Goal: Find contact information: Obtain details needed to contact an individual or organization

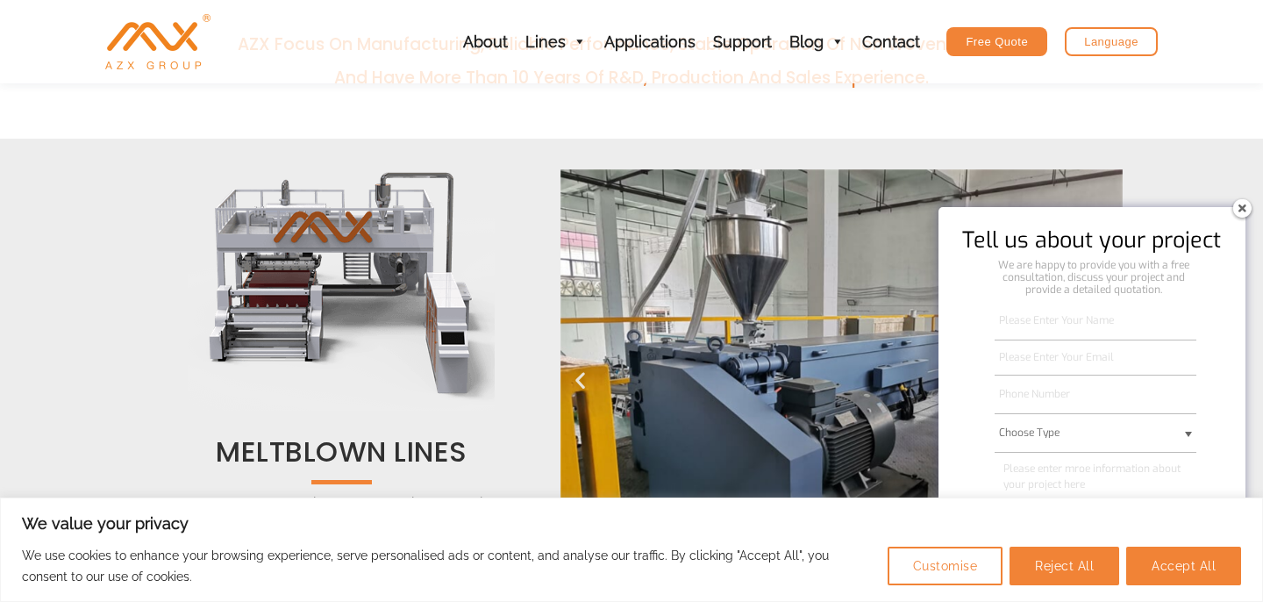
scroll to position [649, 0]
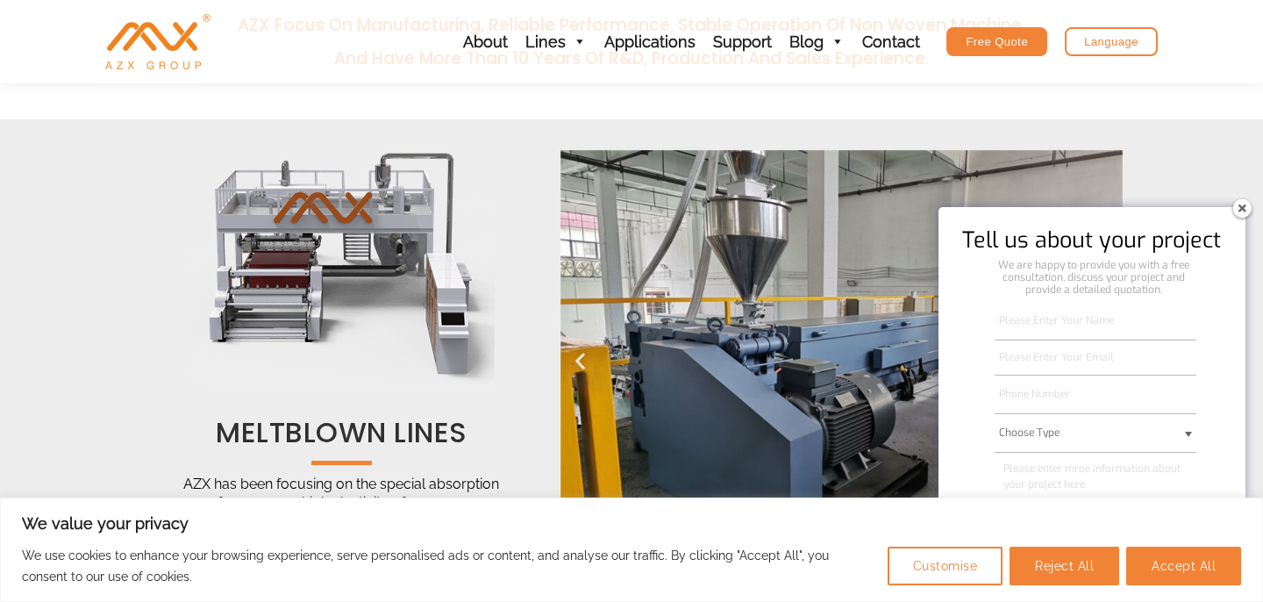
click at [1243, 213] on img at bounding box center [1242, 208] width 28 height 28
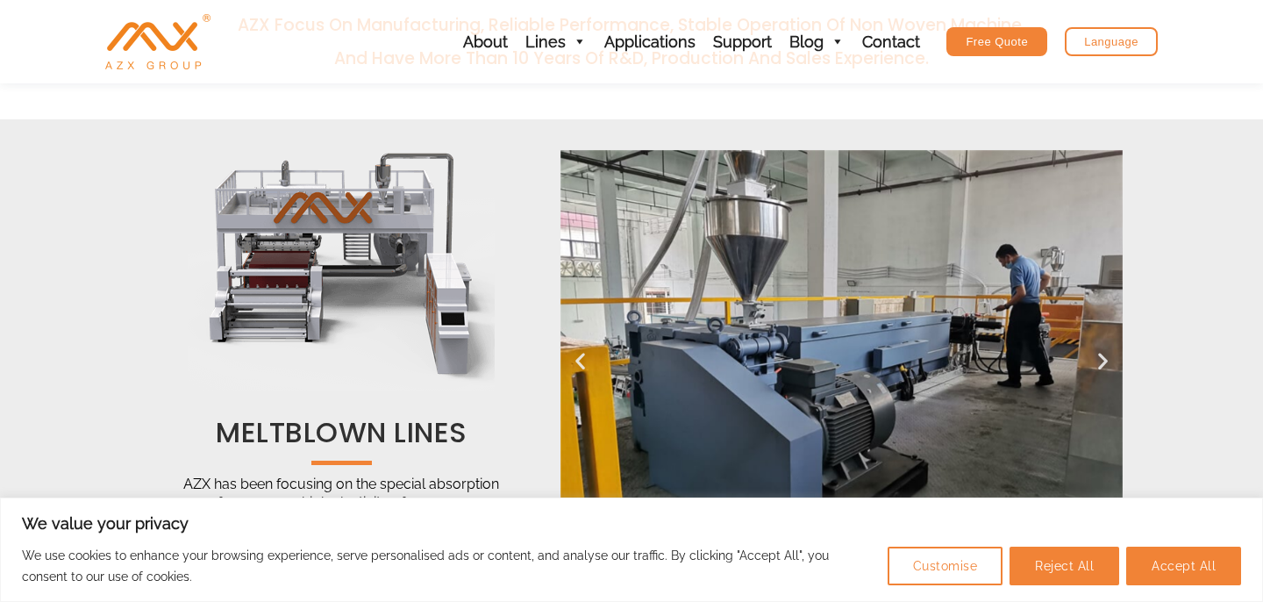
click at [1243, 210] on section "MELTBLOWN LINES AZX has been focusing on the special absorption performance or …" at bounding box center [631, 354] width 1263 height 470
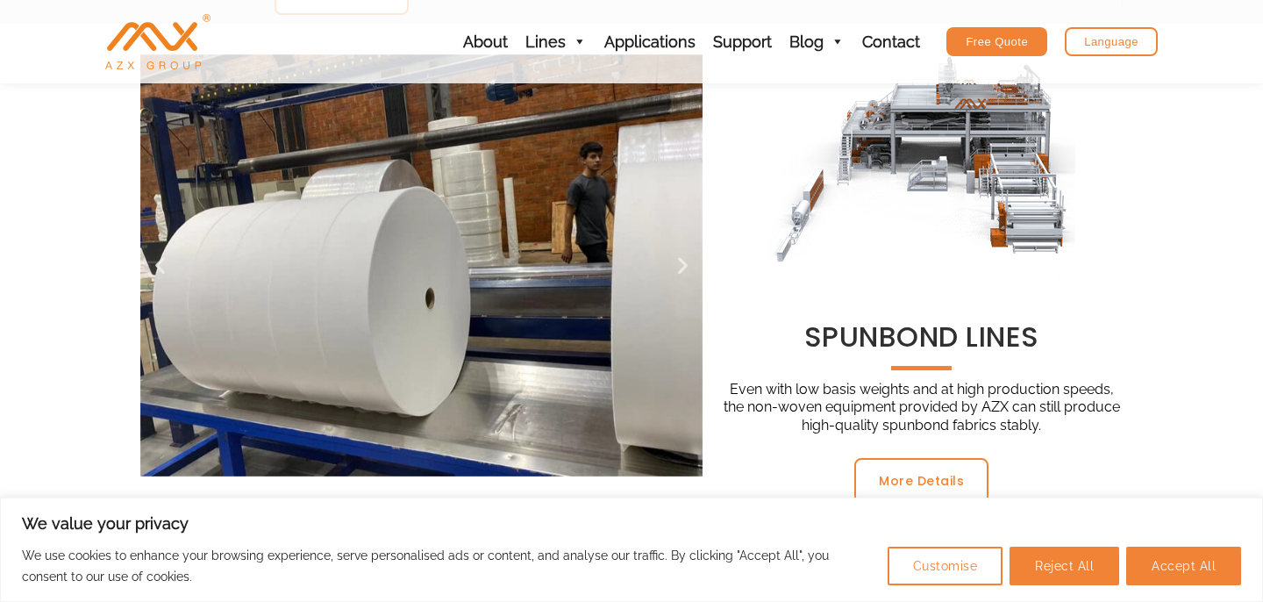
scroll to position [1220, 0]
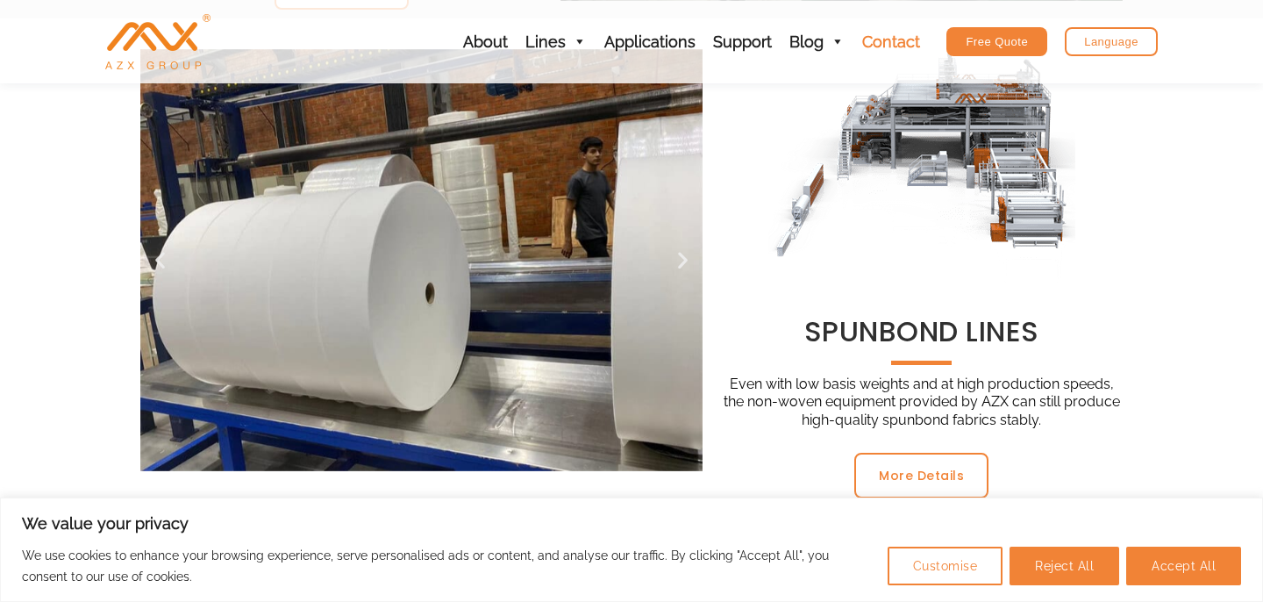
click at [883, 45] on link "Contact" at bounding box center [890, 41] width 75 height 83
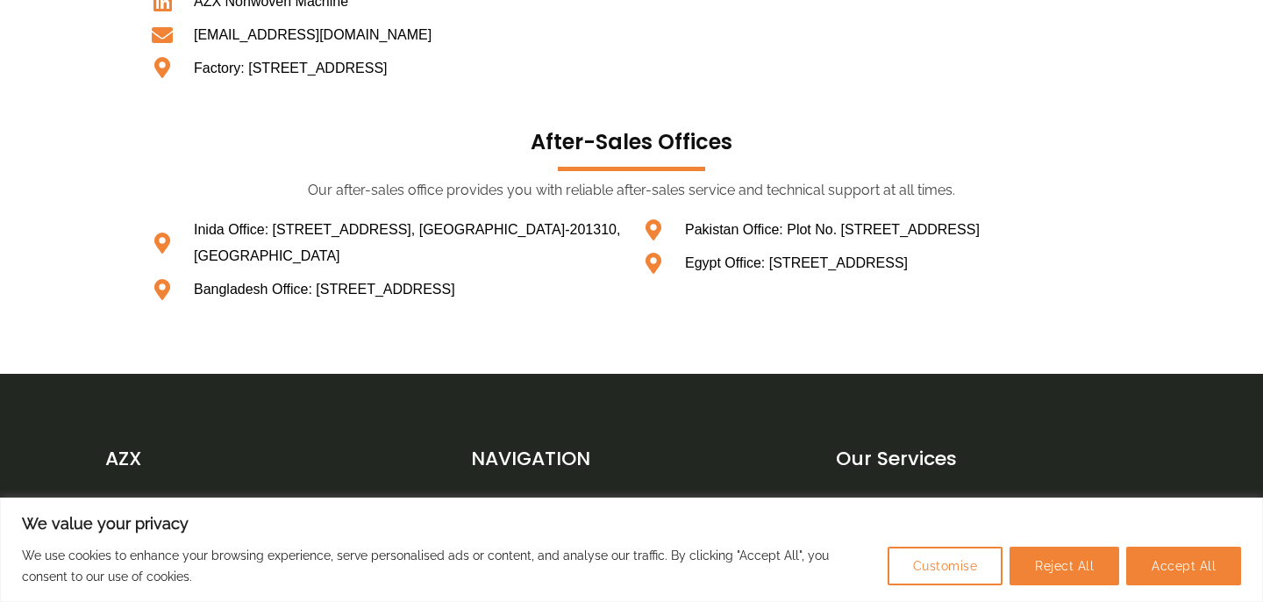
scroll to position [1211, 0]
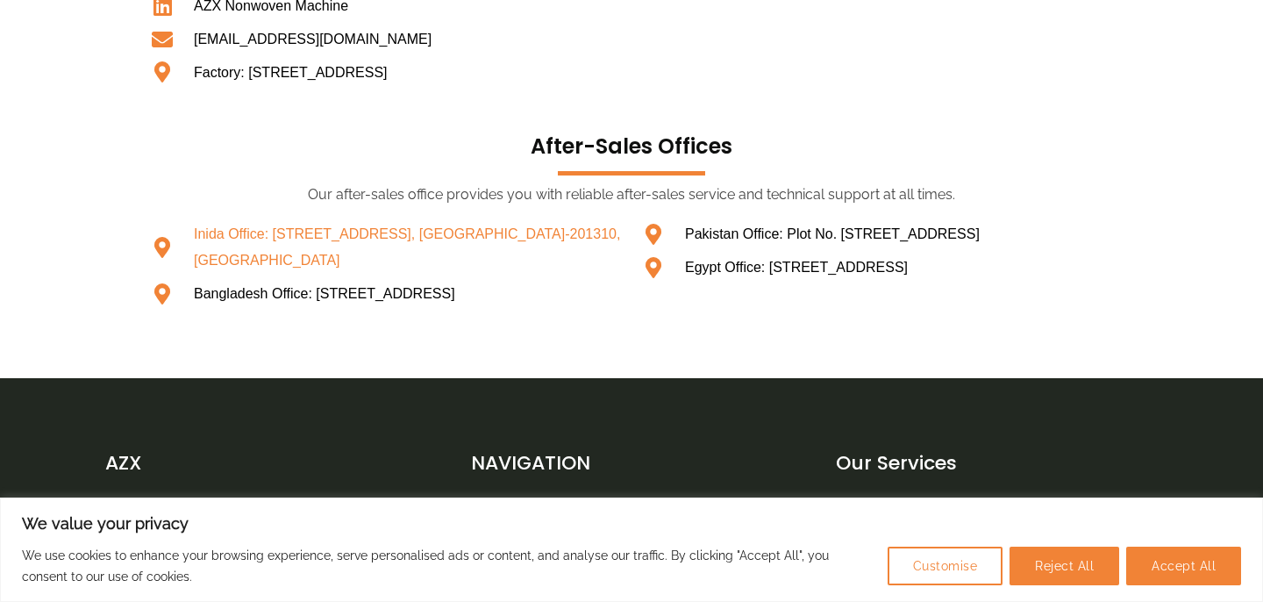
click at [326, 253] on span "Inida Office: [STREET_ADDRESS], [GEOGRAPHIC_DATA]-201310, [GEOGRAPHIC_DATA]" at bounding box center [405, 247] width 433 height 52
click at [196, 252] on span "Inida Office: [STREET_ADDRESS], [GEOGRAPHIC_DATA]-201310, [GEOGRAPHIC_DATA]" at bounding box center [405, 247] width 433 height 52
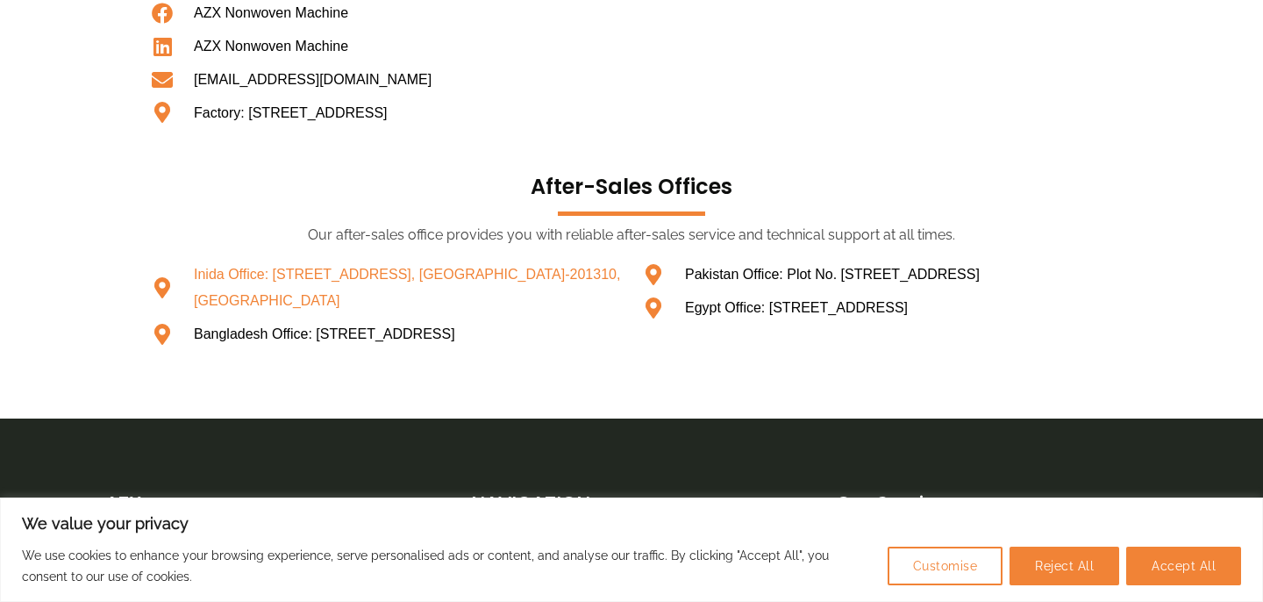
scroll to position [1175, 0]
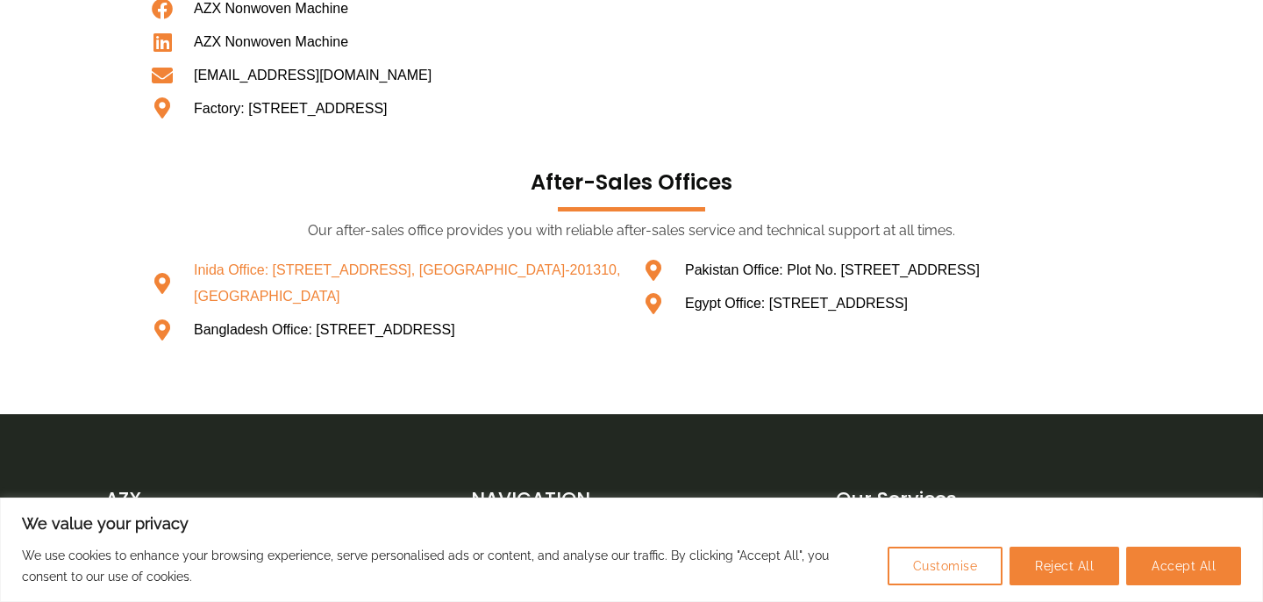
click at [161, 294] on icon at bounding box center [162, 283] width 26 height 21
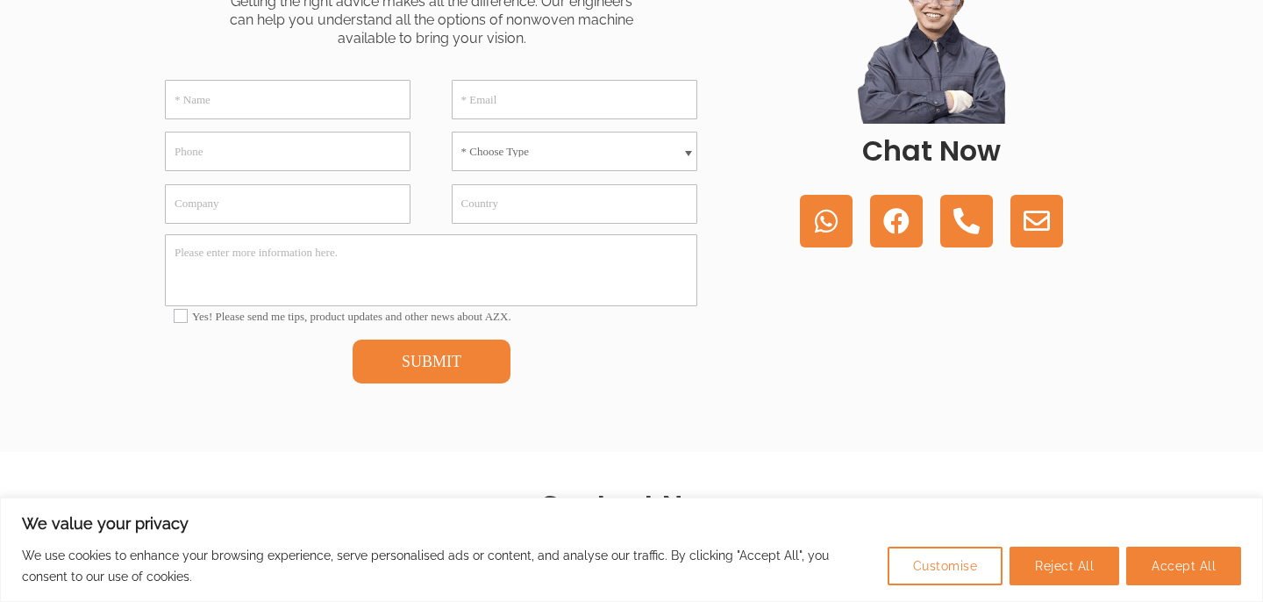
scroll to position [533, 0]
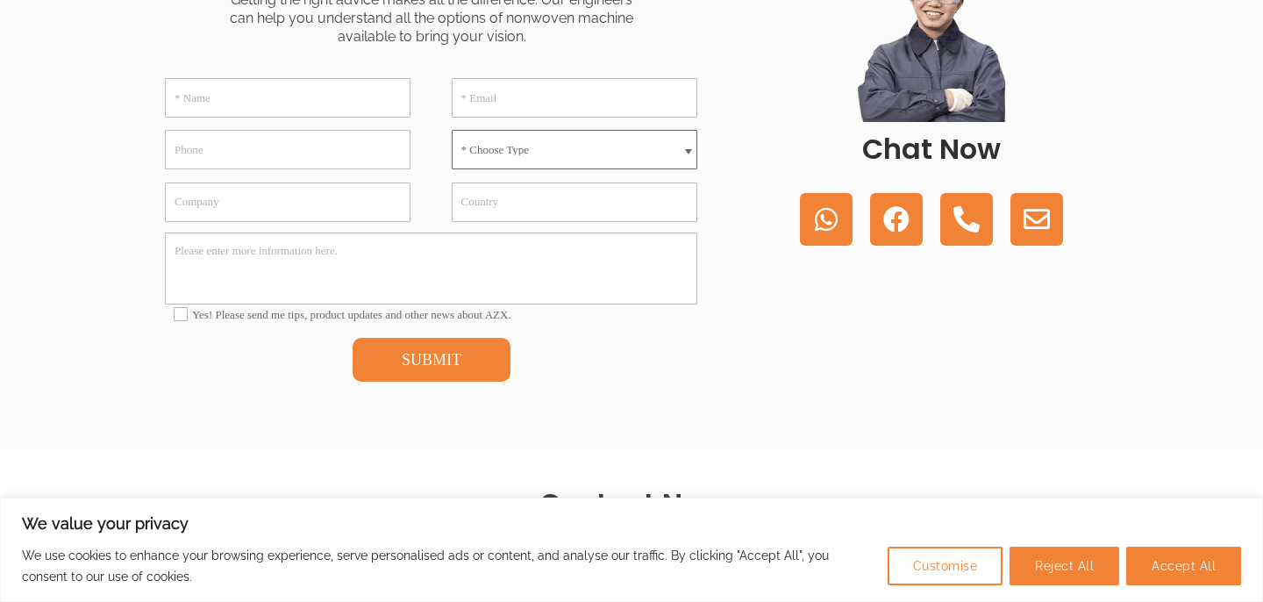
click at [581, 145] on select "* Choose Type Meltblown Non woven Machine Spunbond Non woven Machine Spun-melt …" at bounding box center [575, 149] width 246 height 39
